Goal: Transaction & Acquisition: Register for event/course

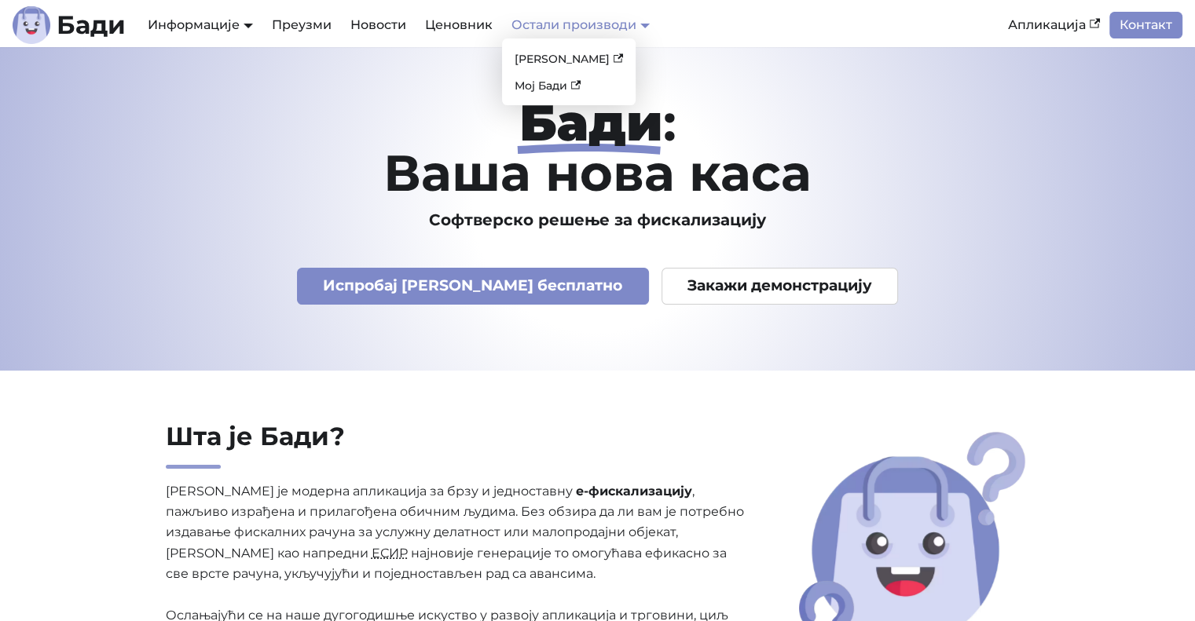
click at [635, 30] on link "Остали производи" at bounding box center [580, 24] width 138 height 15
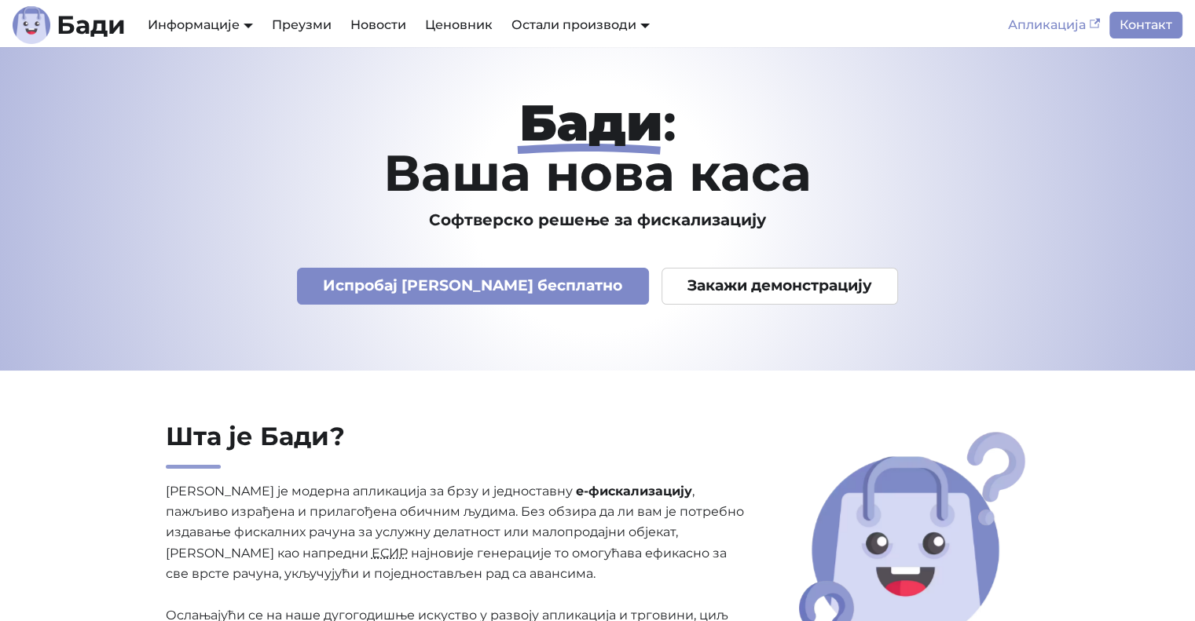
click at [1082, 24] on link "Апликација" at bounding box center [1053, 25] width 111 height 27
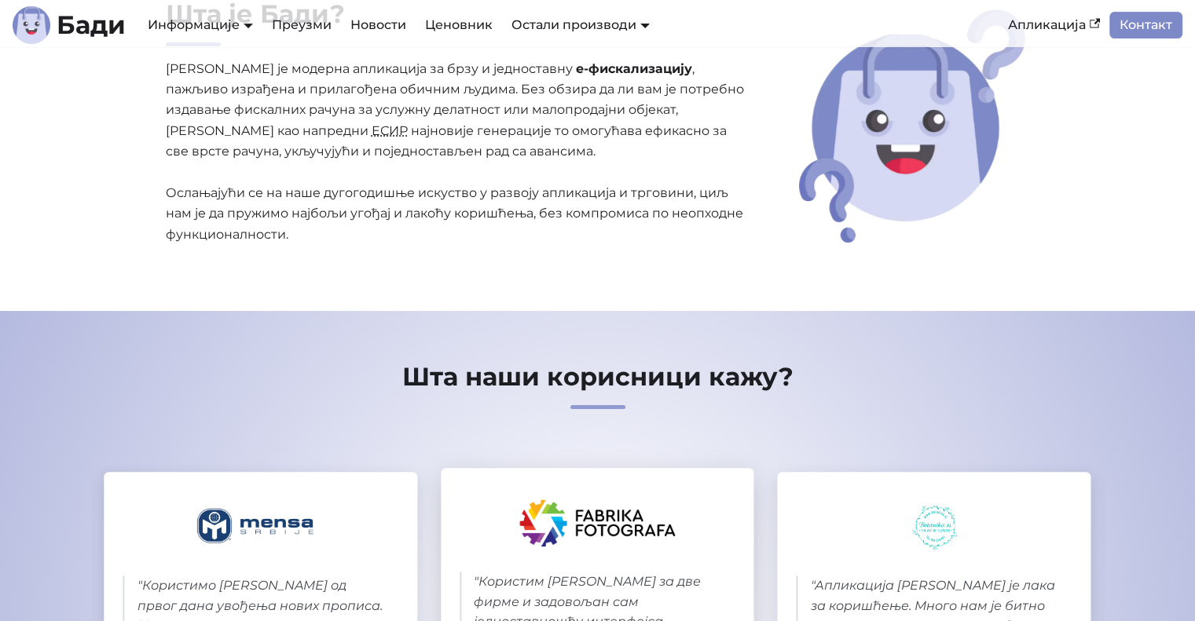
scroll to position [628, 0]
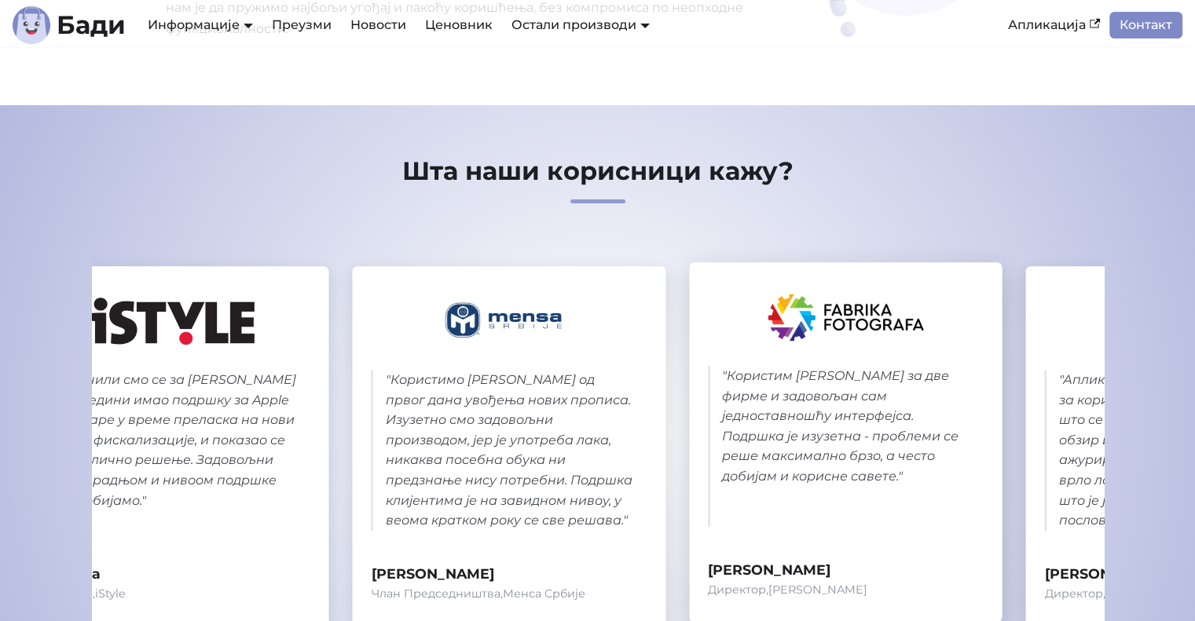
click at [967, 416] on blockquote "" Користим Бади за две фирме и задовољан сам једноставношћу интерфејса. Подршка…" at bounding box center [846, 446] width 276 height 161
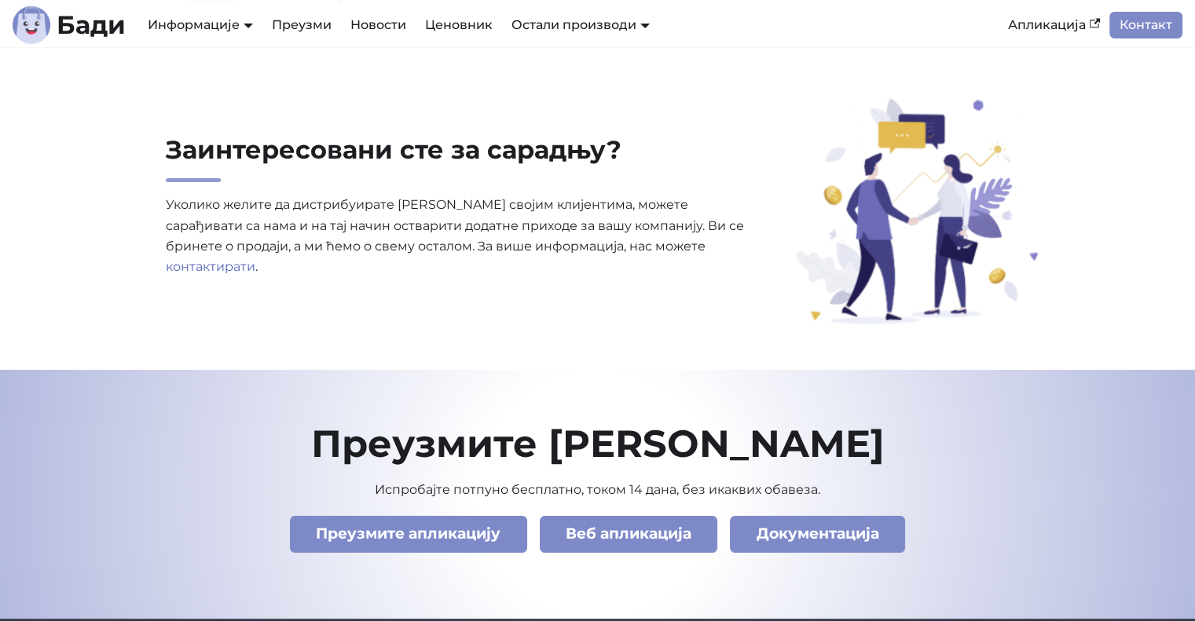
scroll to position [5237, 0]
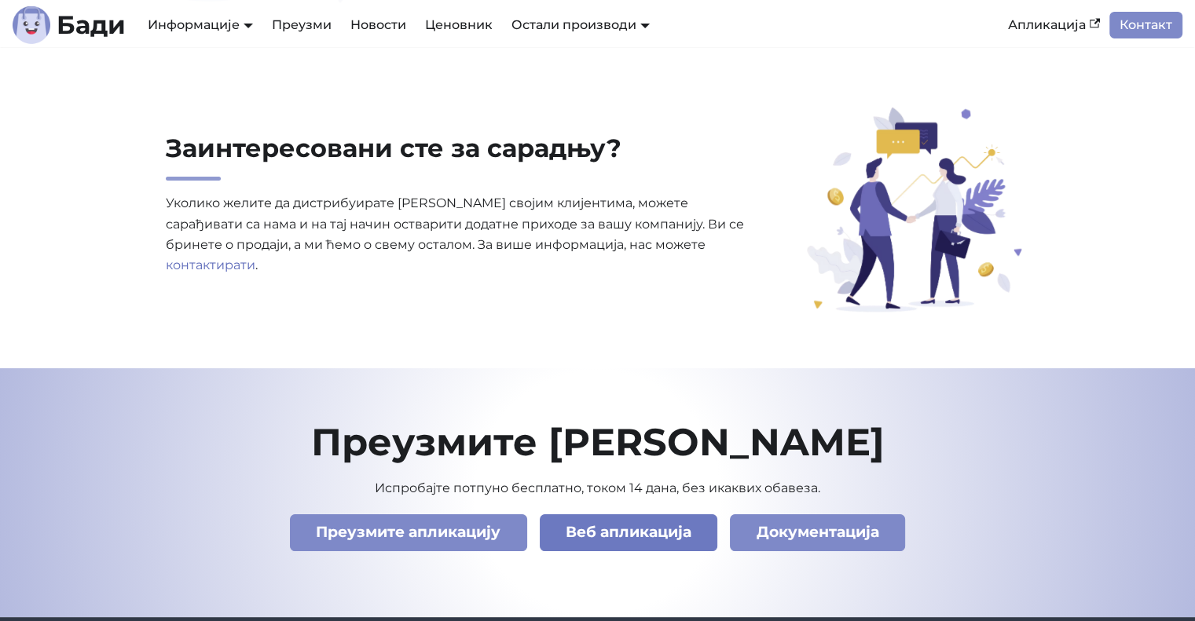
click at [603, 540] on link "Веб апликација" at bounding box center [629, 532] width 178 height 37
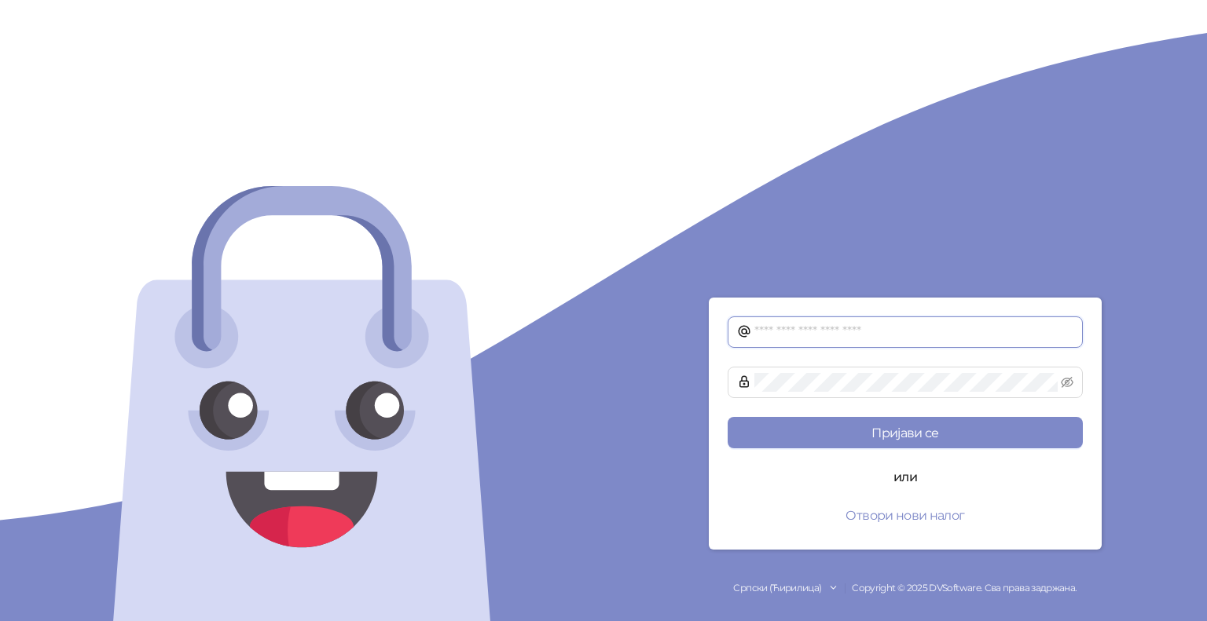
click at [807, 339] on input "text" at bounding box center [913, 332] width 319 height 19
click at [841, 300] on form "Пријави се или Отвори нови налог" at bounding box center [905, 424] width 393 height 252
click at [899, 517] on button "Отвори нови налог" at bounding box center [904, 515] width 355 height 31
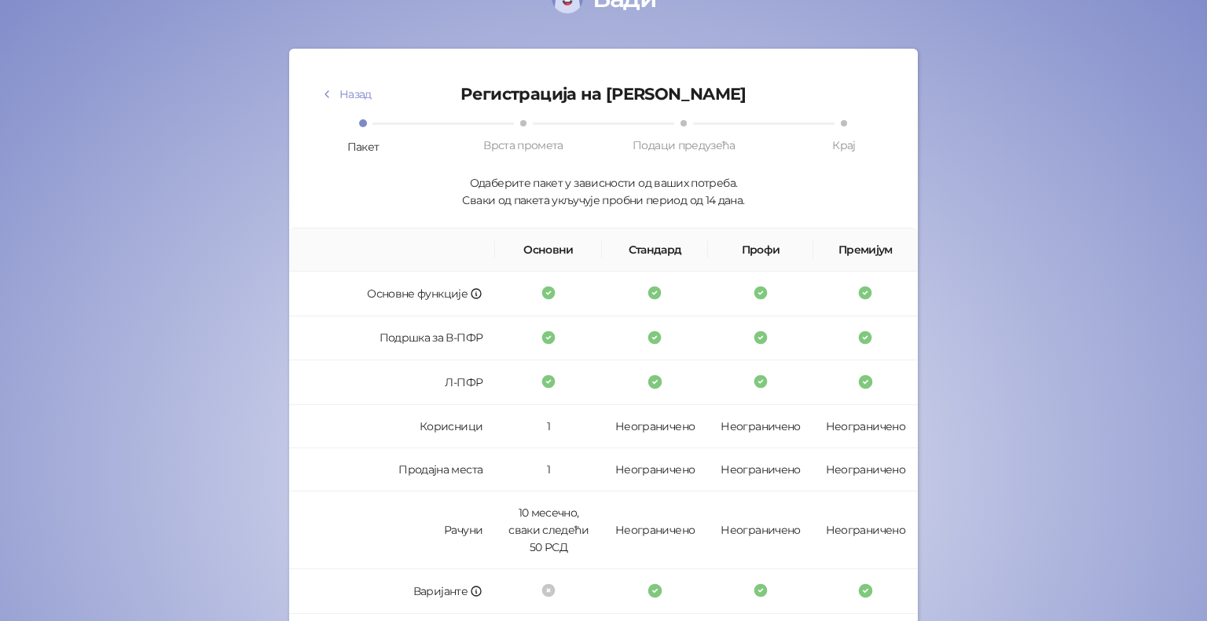
scroll to position [79, 0]
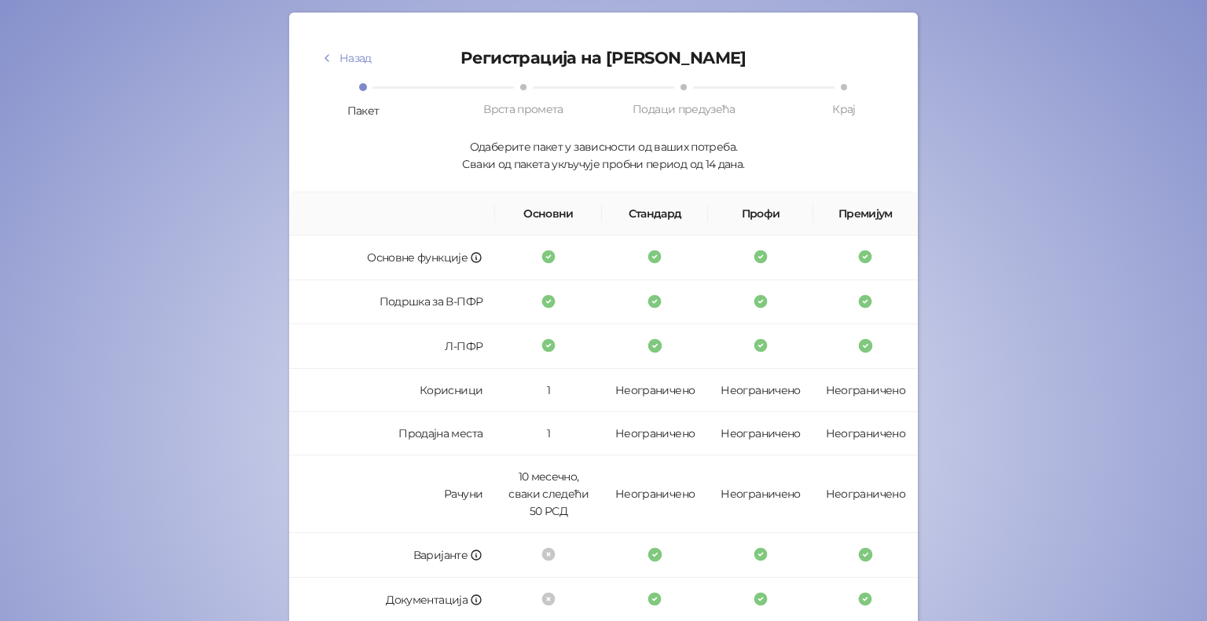
click at [359, 87] on span at bounding box center [363, 87] width 8 height 8
click at [648, 260] on icon at bounding box center [654, 257] width 13 height 13
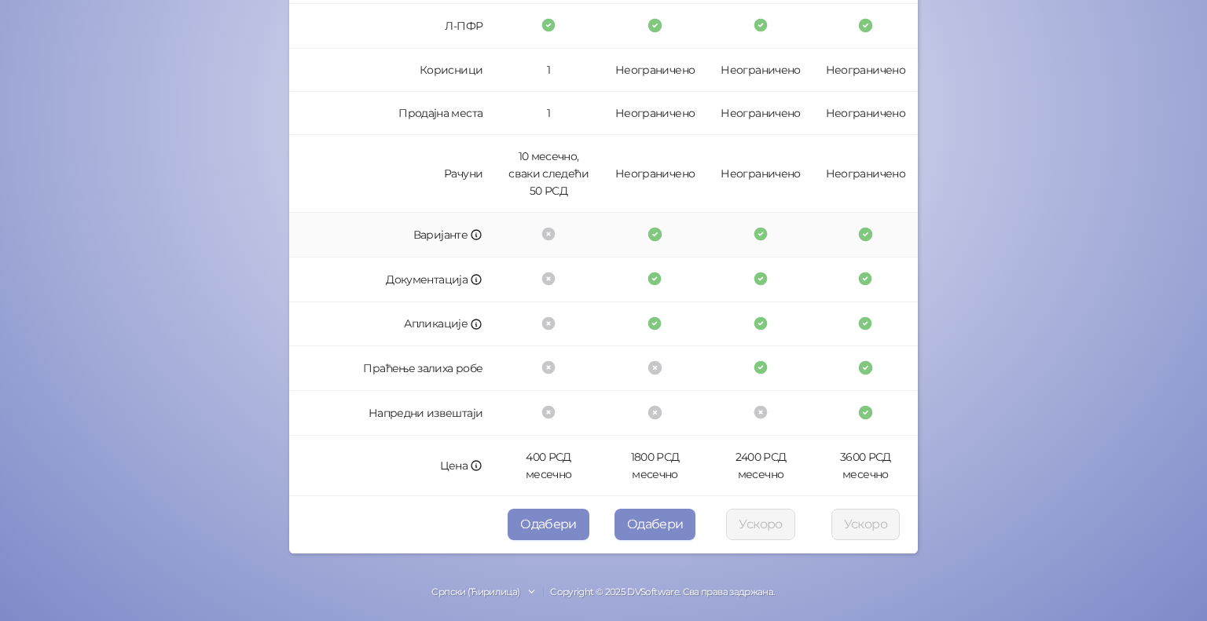
scroll to position [400, 0]
click at [544, 525] on button "Одабери" at bounding box center [548, 523] width 82 height 31
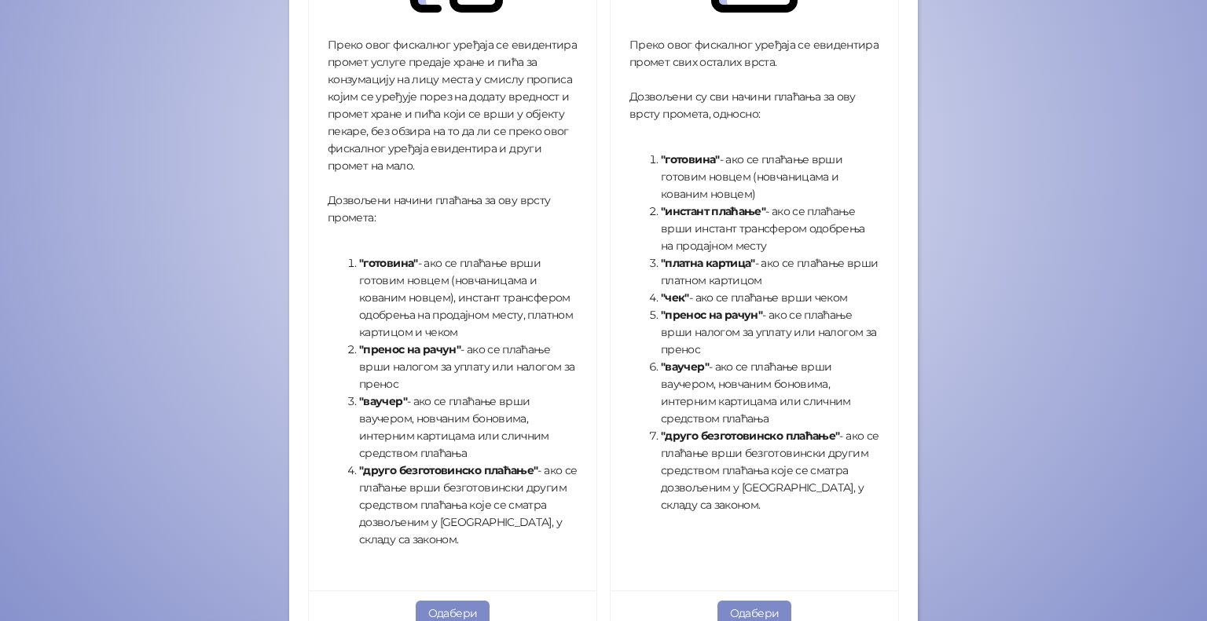
scroll to position [519, 0]
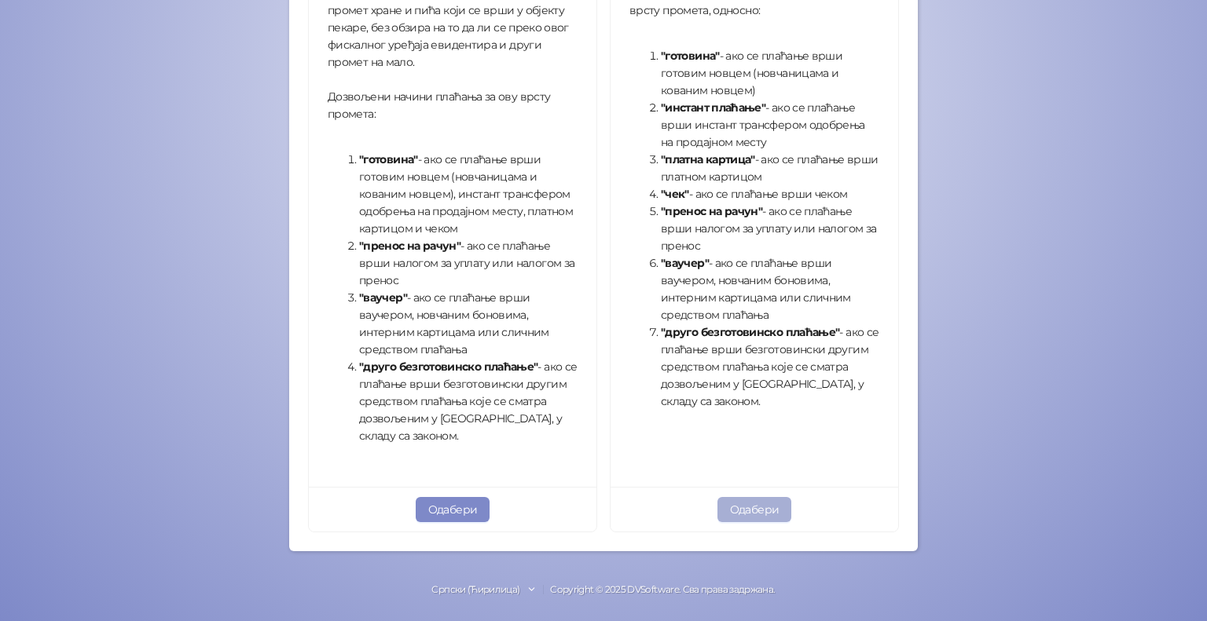
click at [768, 509] on button "Одабери" at bounding box center [754, 509] width 75 height 25
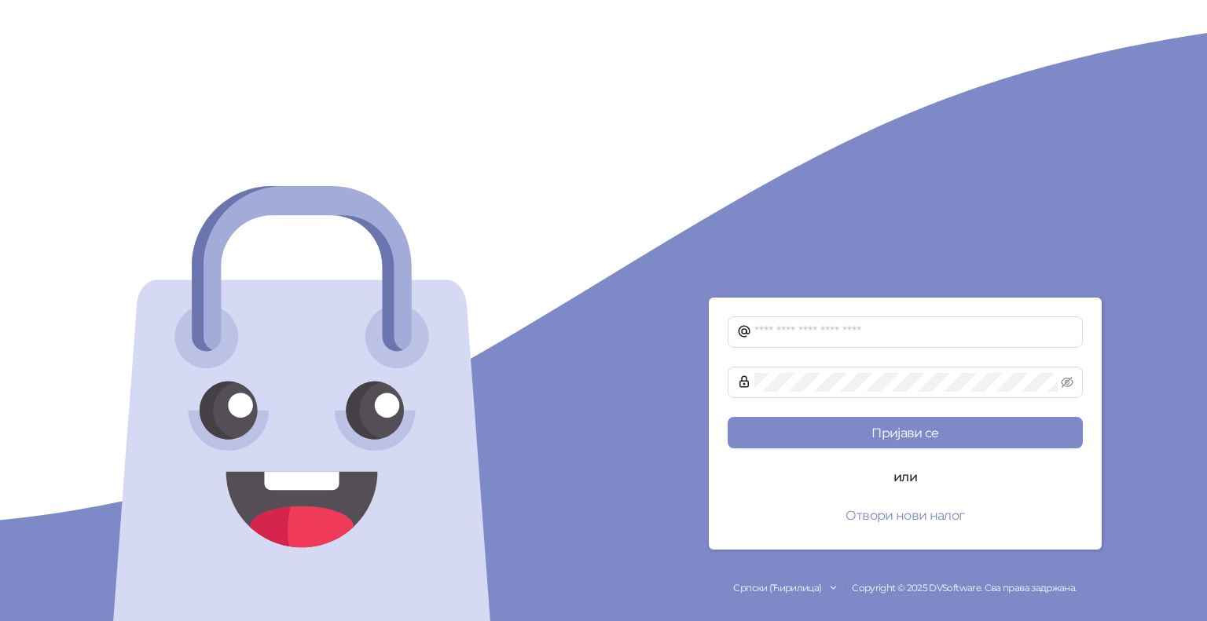
drag, startPoint x: 317, startPoint y: 2, endPoint x: 222, endPoint y: 2, distance: 95.8
click at [292, 46] on div at bounding box center [301, 310] width 603 height 621
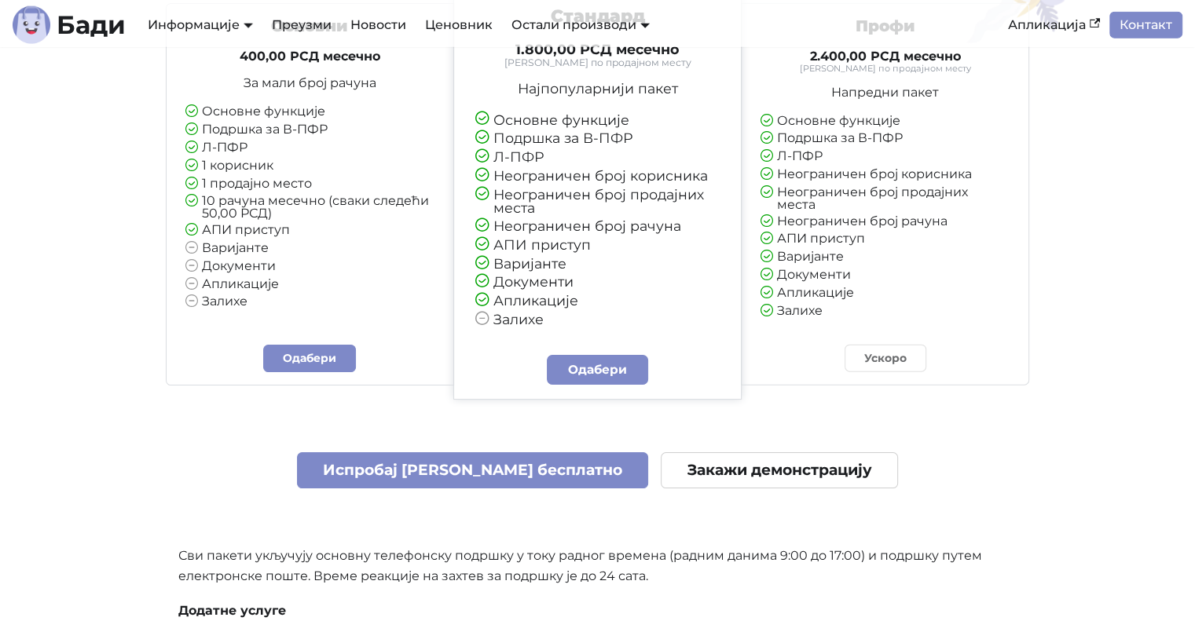
scroll to position [3666, 0]
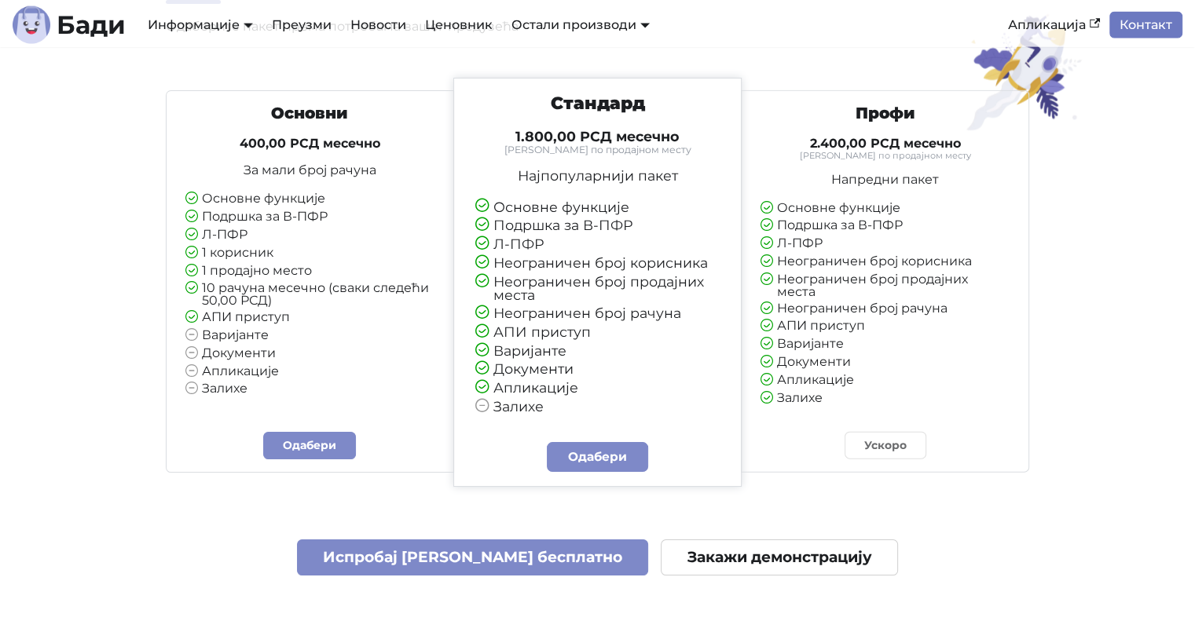
click at [1137, 30] on link "Контакт" at bounding box center [1145, 25] width 73 height 27
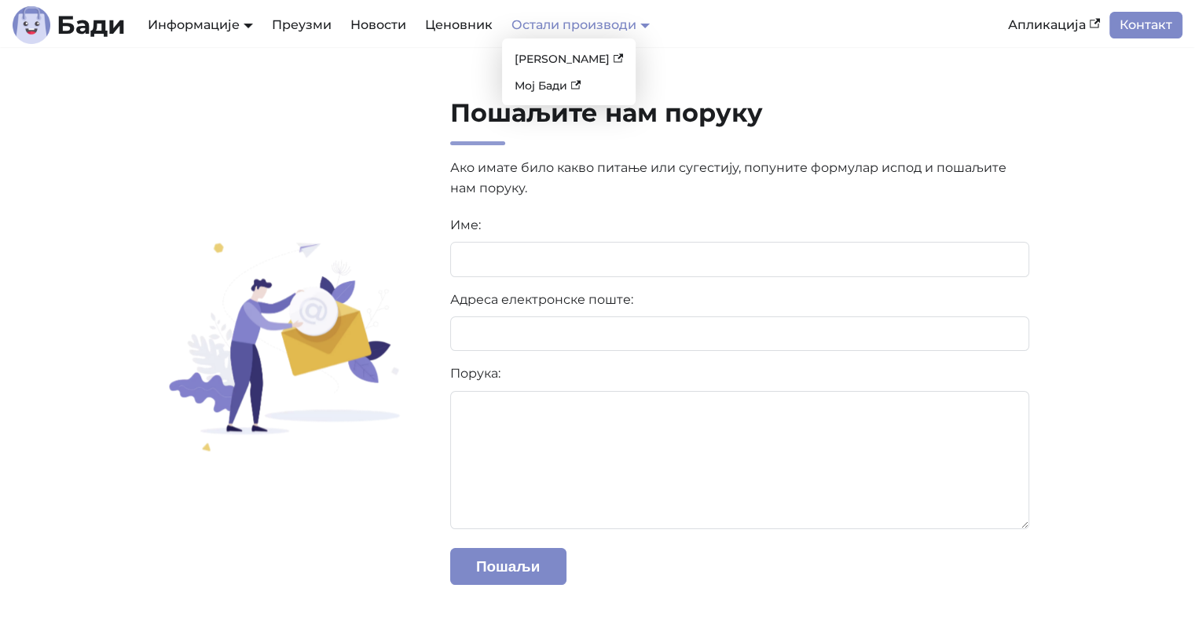
click at [618, 28] on link "Остали производи" at bounding box center [580, 24] width 138 height 15
